Goal: Use online tool/utility: Utilize a website feature to perform a specific function

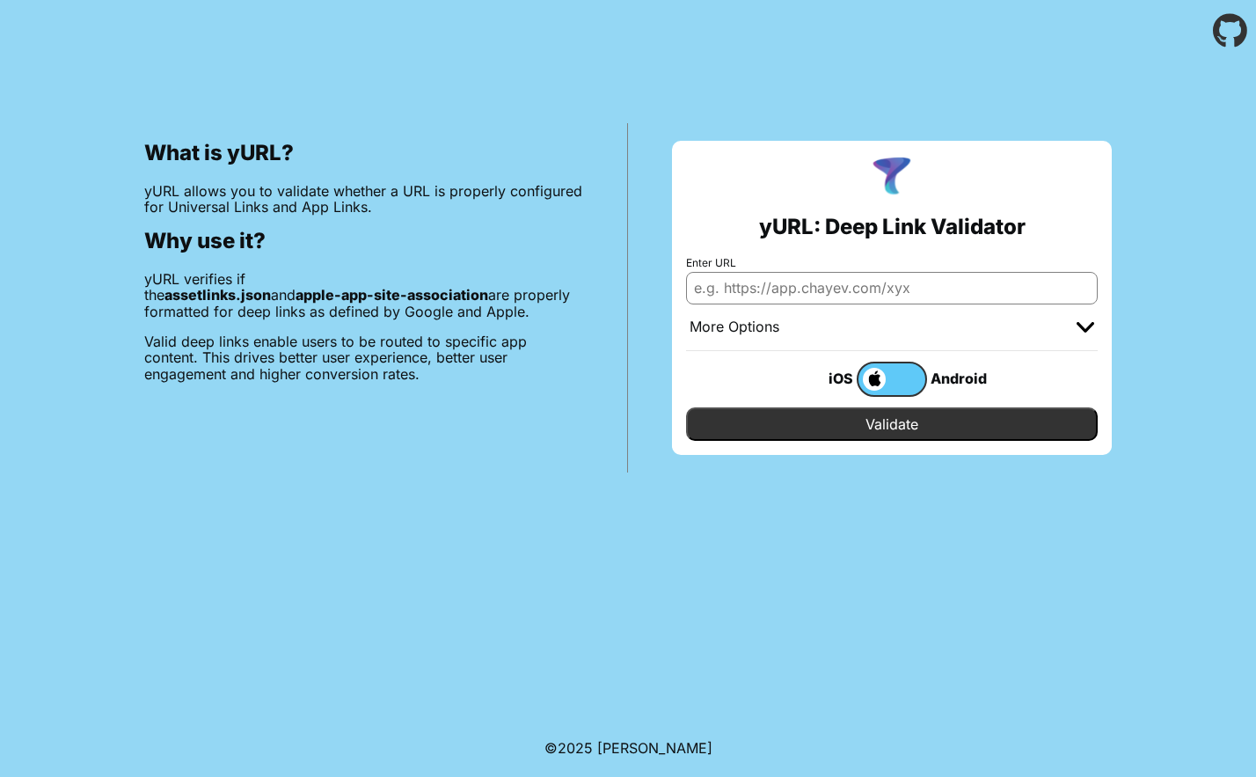
type input "[URL][DOMAIN_NAME]"
click at [897, 428] on input "Validate" at bounding box center [892, 423] width 412 height 33
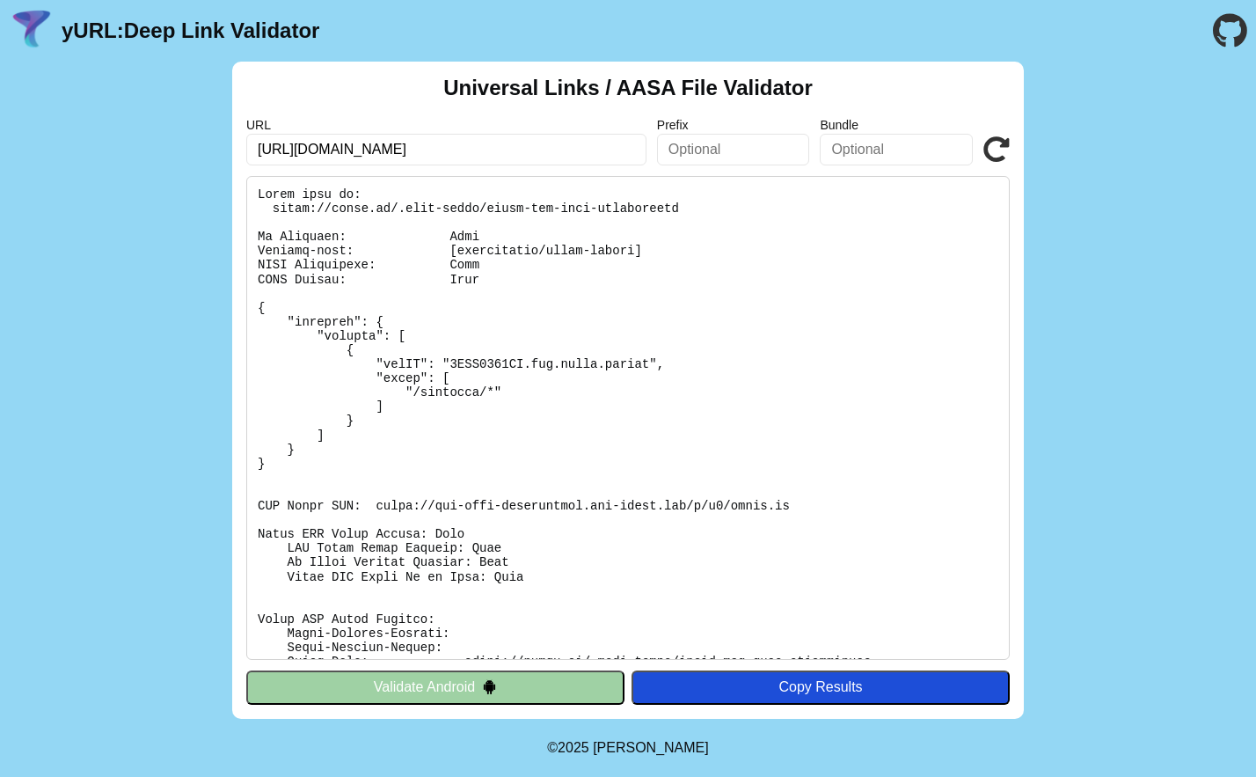
click at [518, 682] on button "Validate Android" at bounding box center [435, 686] width 378 height 33
